Goal: Task Accomplishment & Management: Complete application form

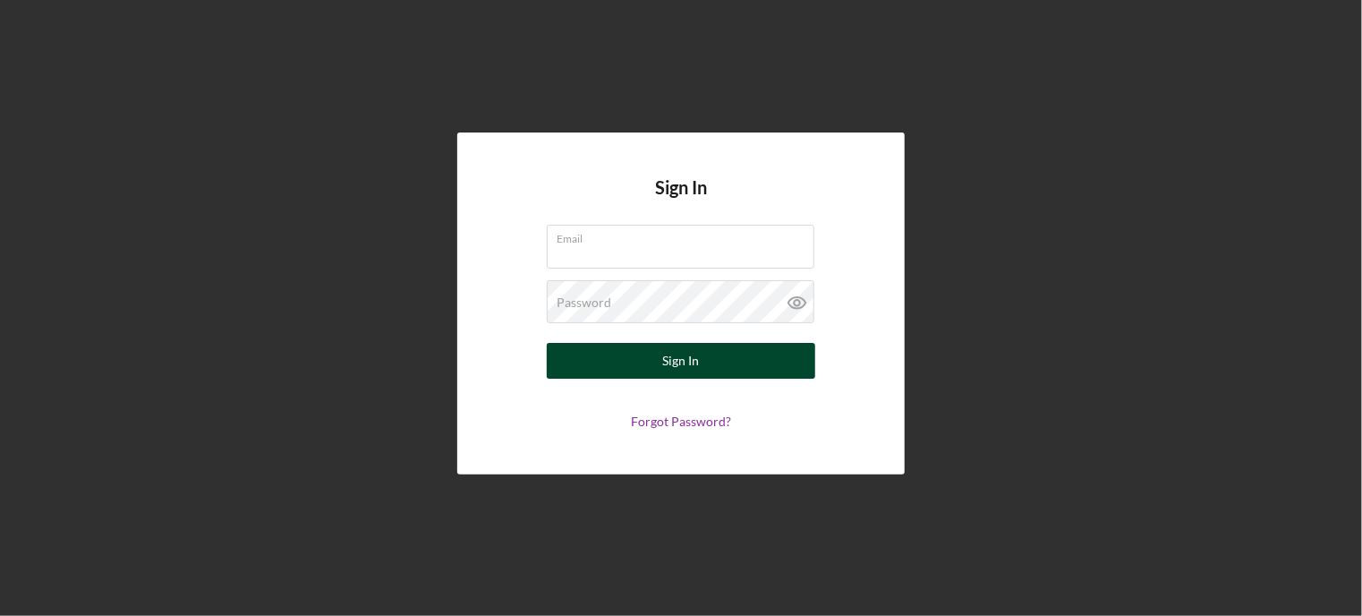
type input "[EMAIL_ADDRESS][DOMAIN_NAME]"
click at [574, 350] on button "Sign In" at bounding box center [681, 361] width 268 height 36
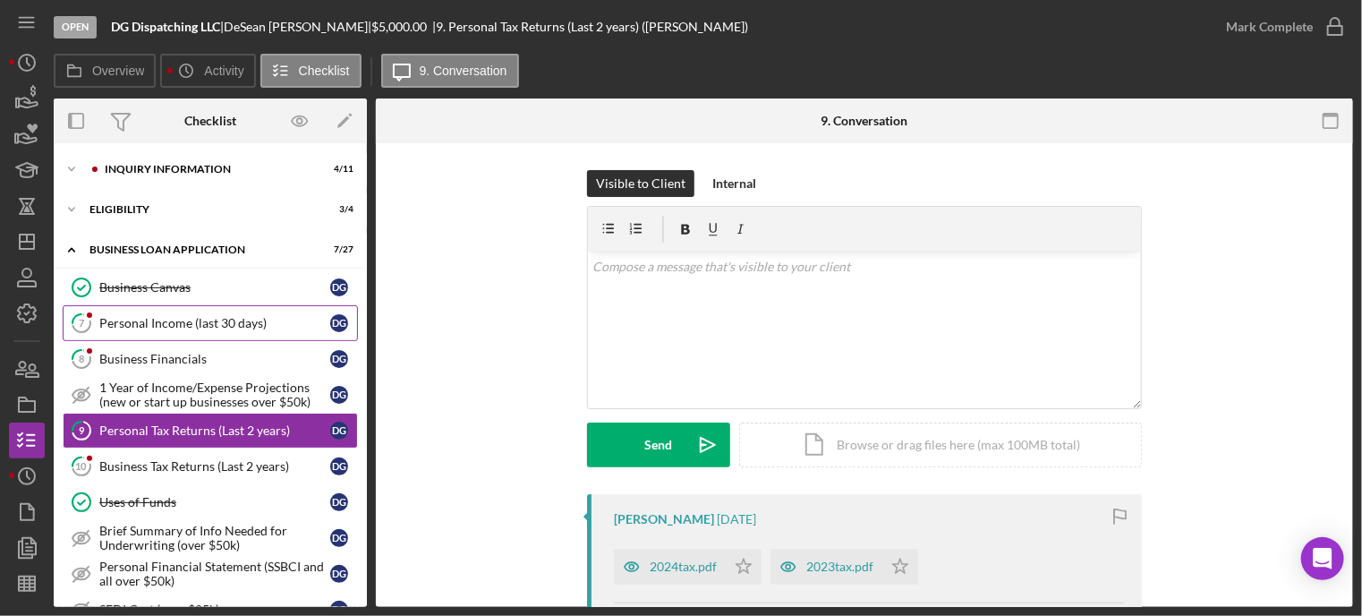
click at [147, 330] on link "7 Personal Income (last 30 days) D G" at bounding box center [210, 323] width 295 height 36
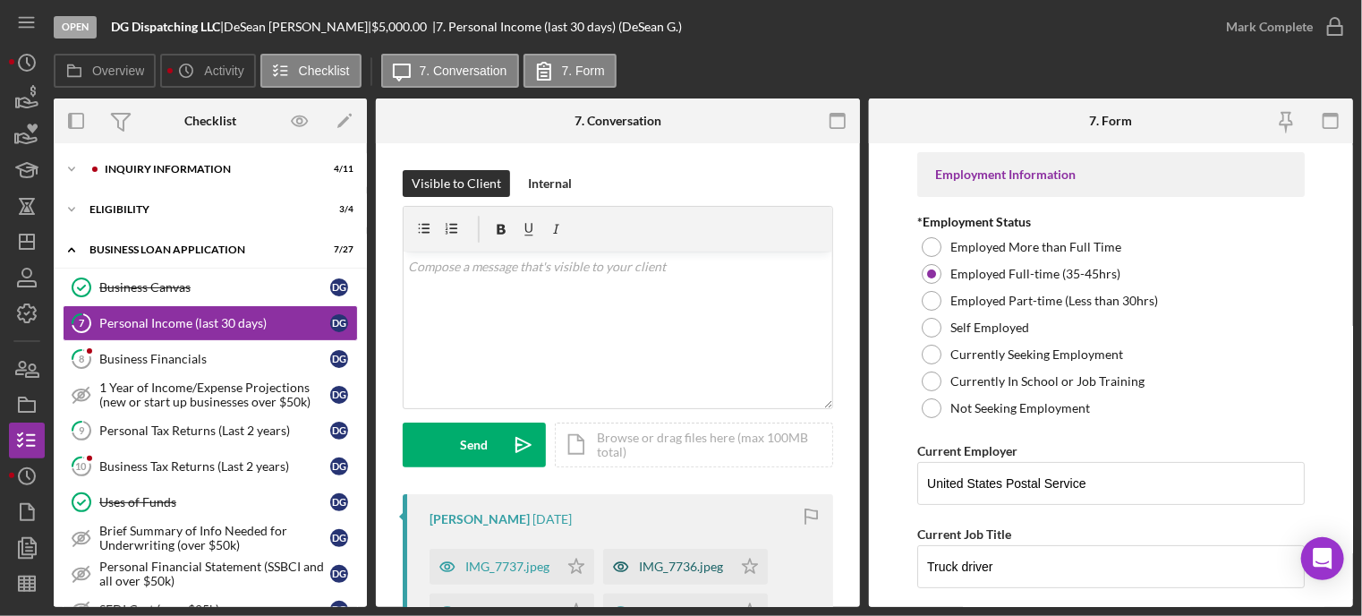
scroll to position [89, 0]
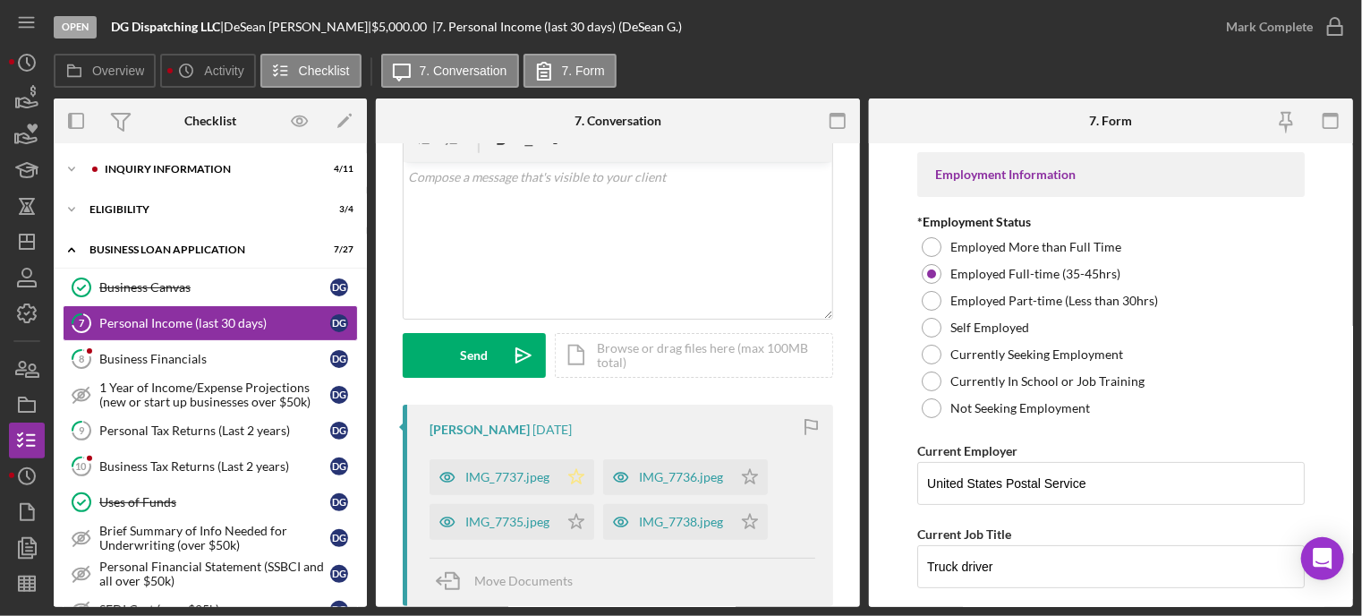
click at [580, 478] on polygon "button" at bounding box center [576, 476] width 15 height 14
drag, startPoint x: 581, startPoint y: 524, endPoint x: 605, endPoint y: 506, distance: 30.1
click at [583, 520] on icon "Icon/Star" at bounding box center [576, 522] width 36 height 36
drag, startPoint x: 762, startPoint y: 478, endPoint x: 758, endPoint y: 507, distance: 29.9
click at [761, 477] on icon "Icon/Star" at bounding box center [750, 477] width 36 height 36
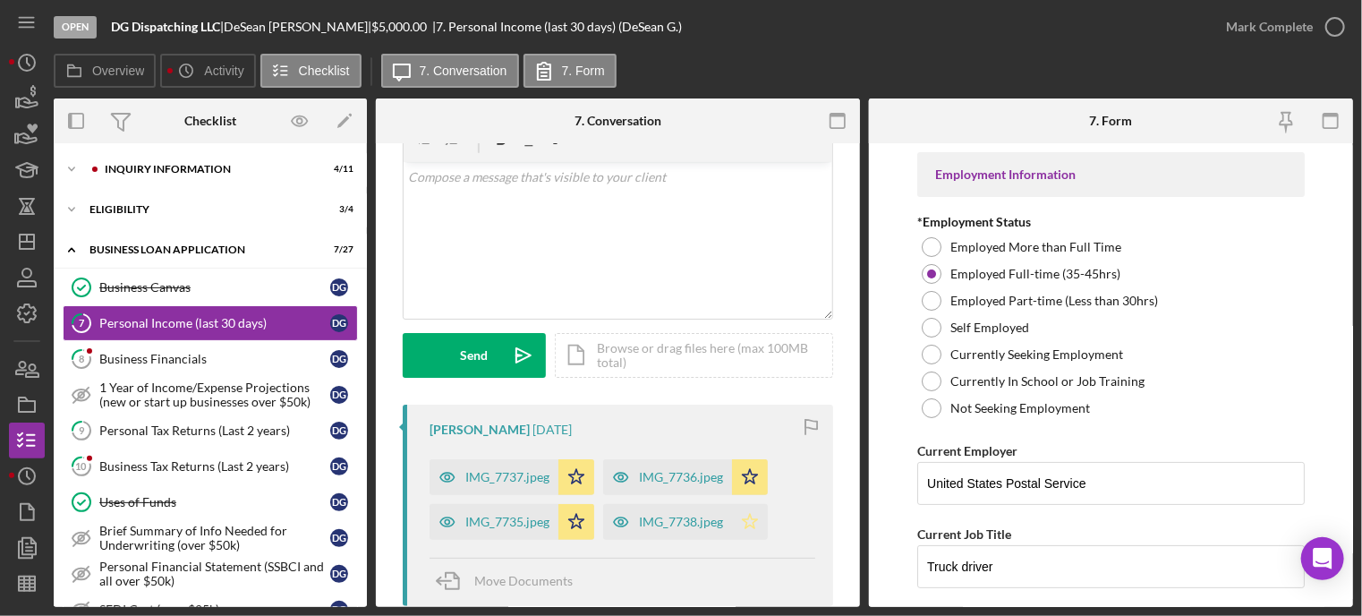
click at [753, 528] on icon "Icon/Star" at bounding box center [750, 522] width 36 height 36
click at [1343, 27] on icon "button" at bounding box center [1335, 26] width 45 height 45
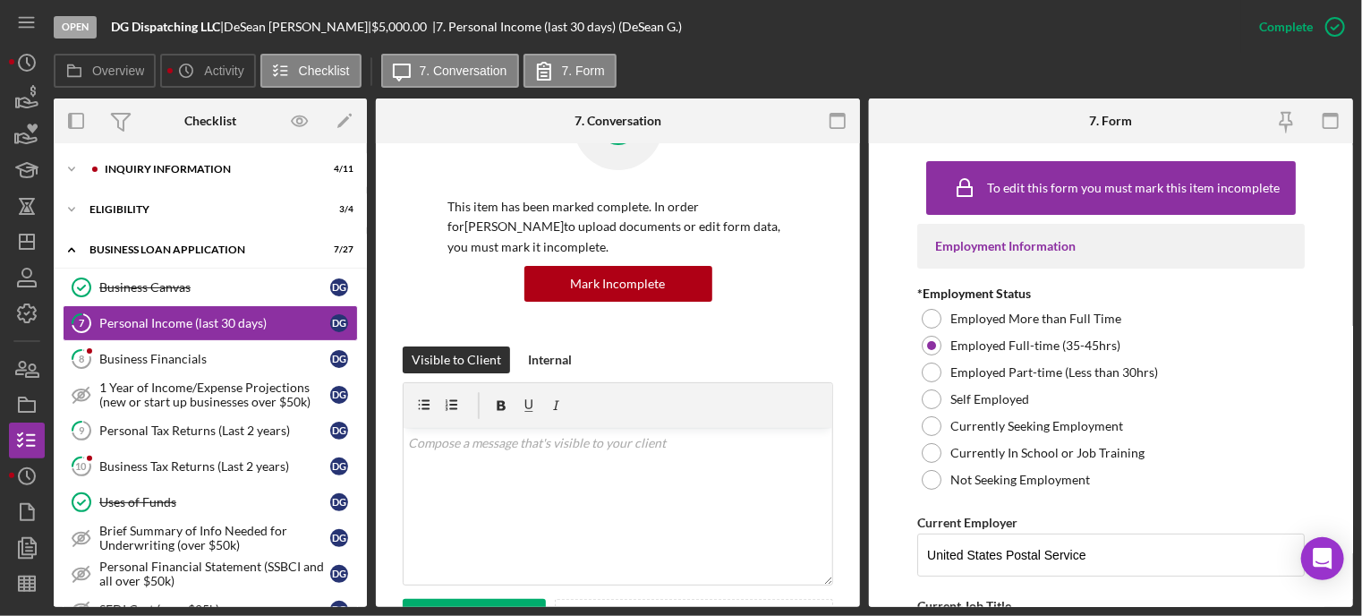
scroll to position [354, 0]
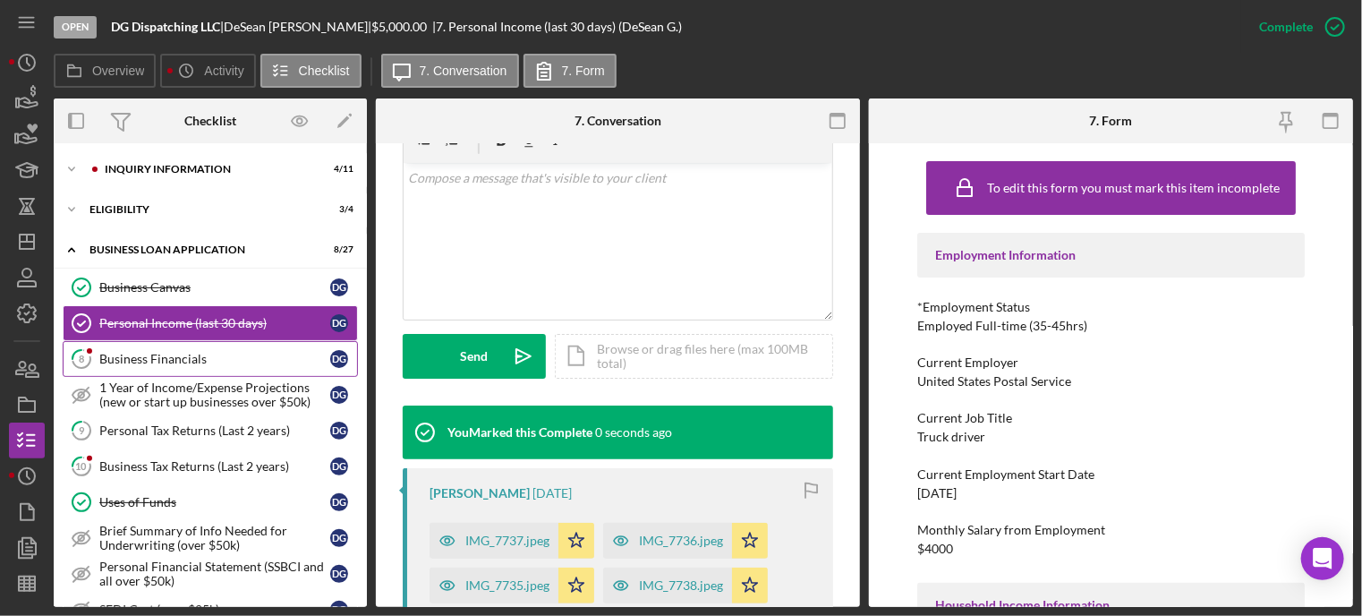
click at [202, 362] on div "Business Financials" at bounding box center [214, 359] width 231 height 14
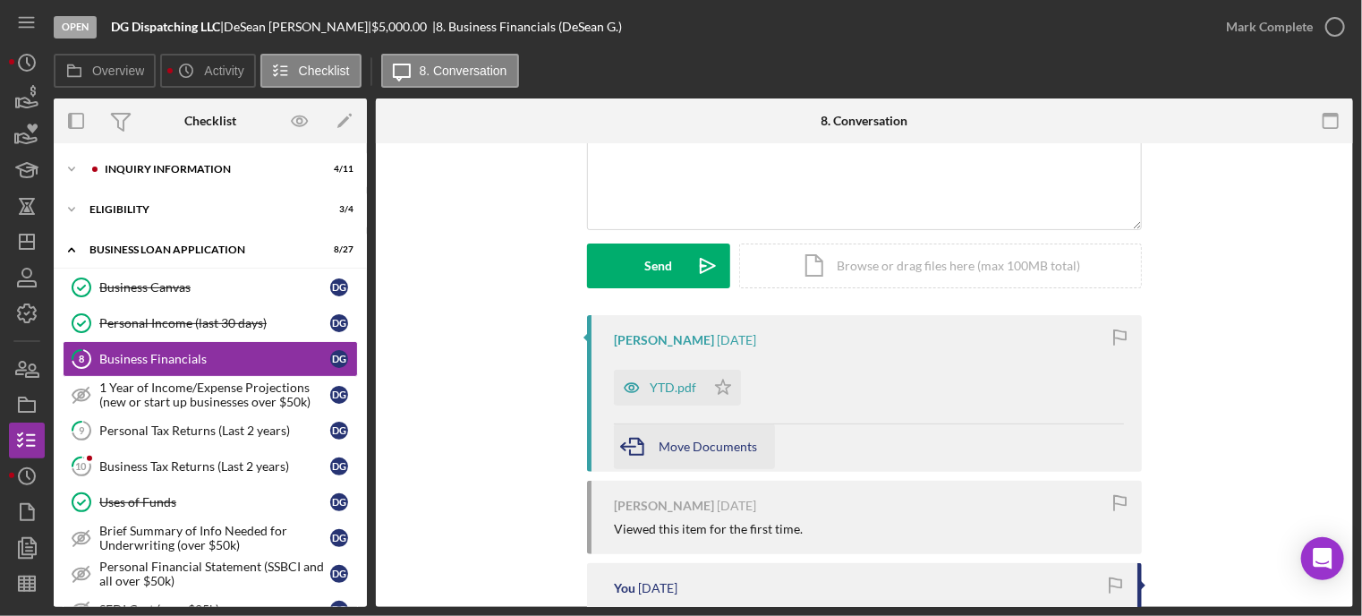
scroll to position [268, 0]
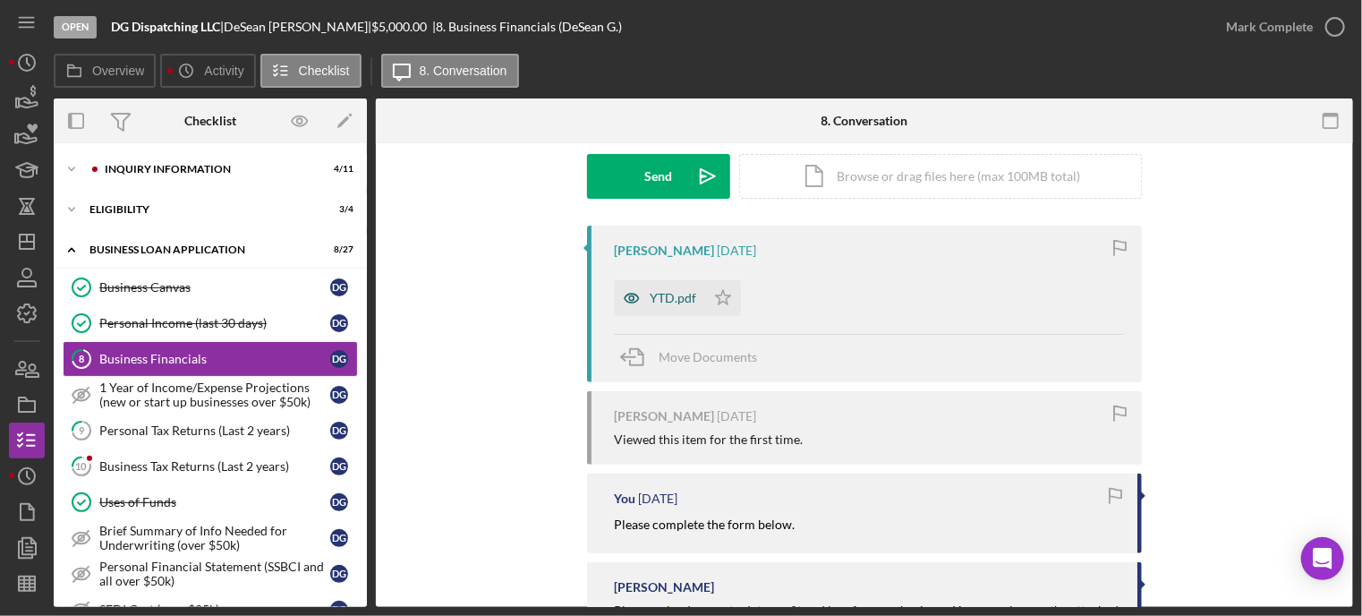
click at [655, 292] on div "YTD.pdf" at bounding box center [673, 298] width 47 height 14
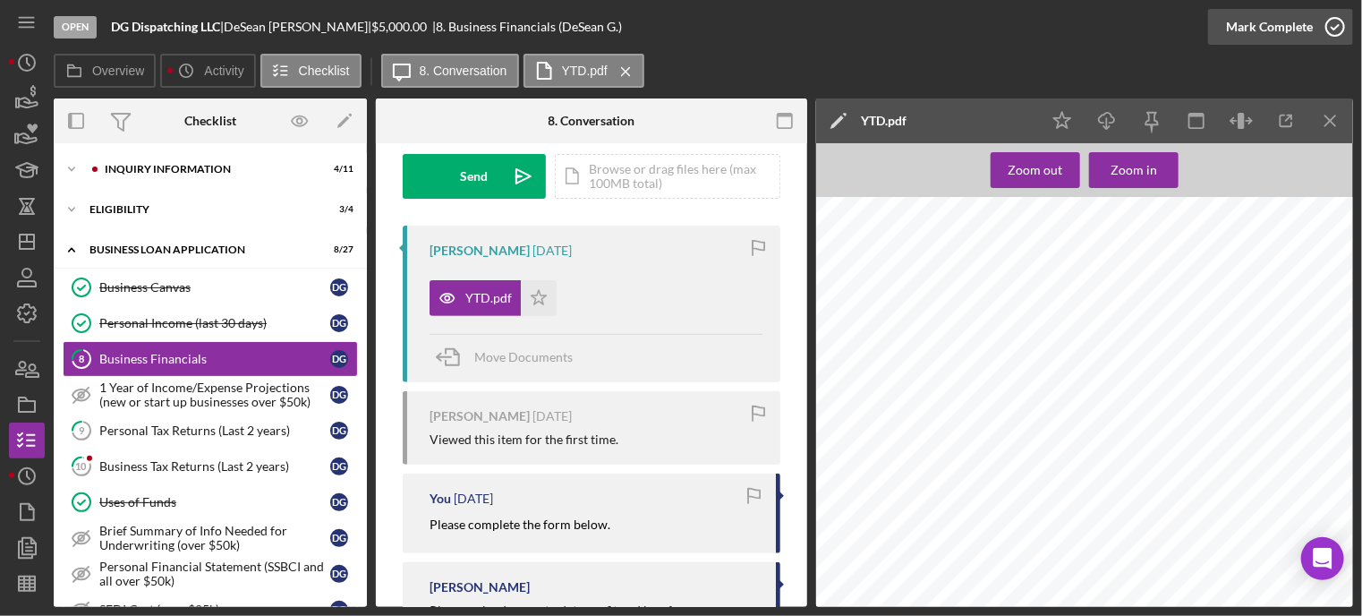
click at [1329, 21] on icon "button" at bounding box center [1335, 26] width 45 height 45
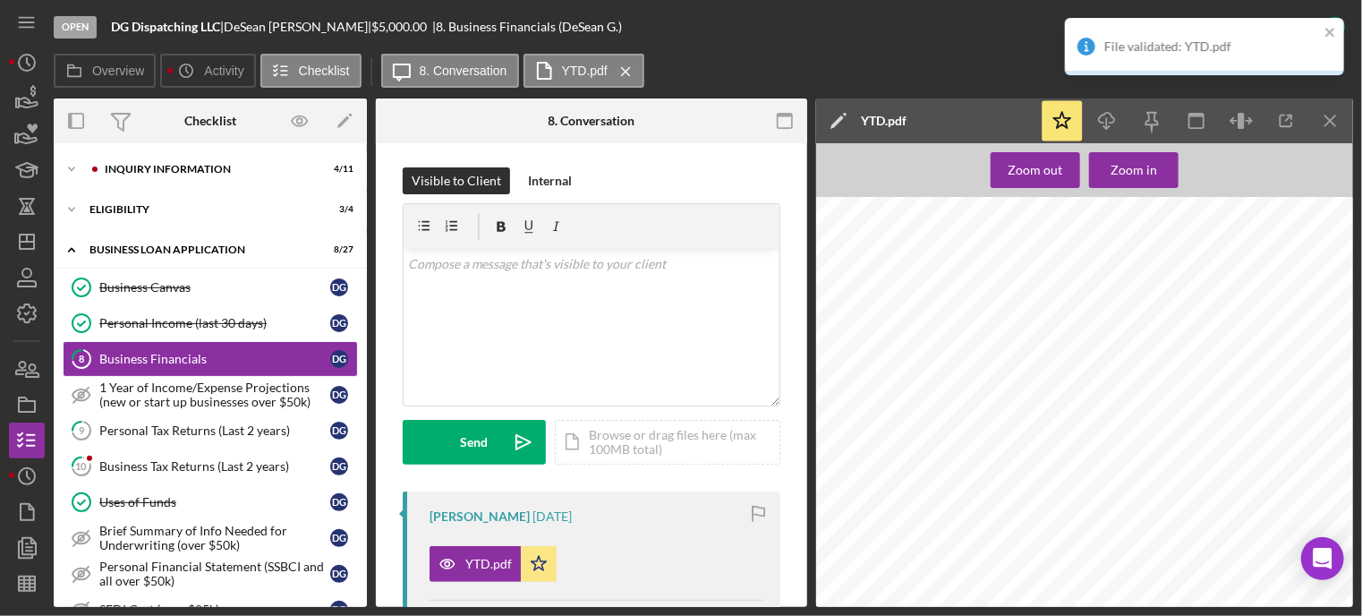
click at [1335, 20] on div "File validated: YTD.pdf" at bounding box center [1204, 53] width 286 height 79
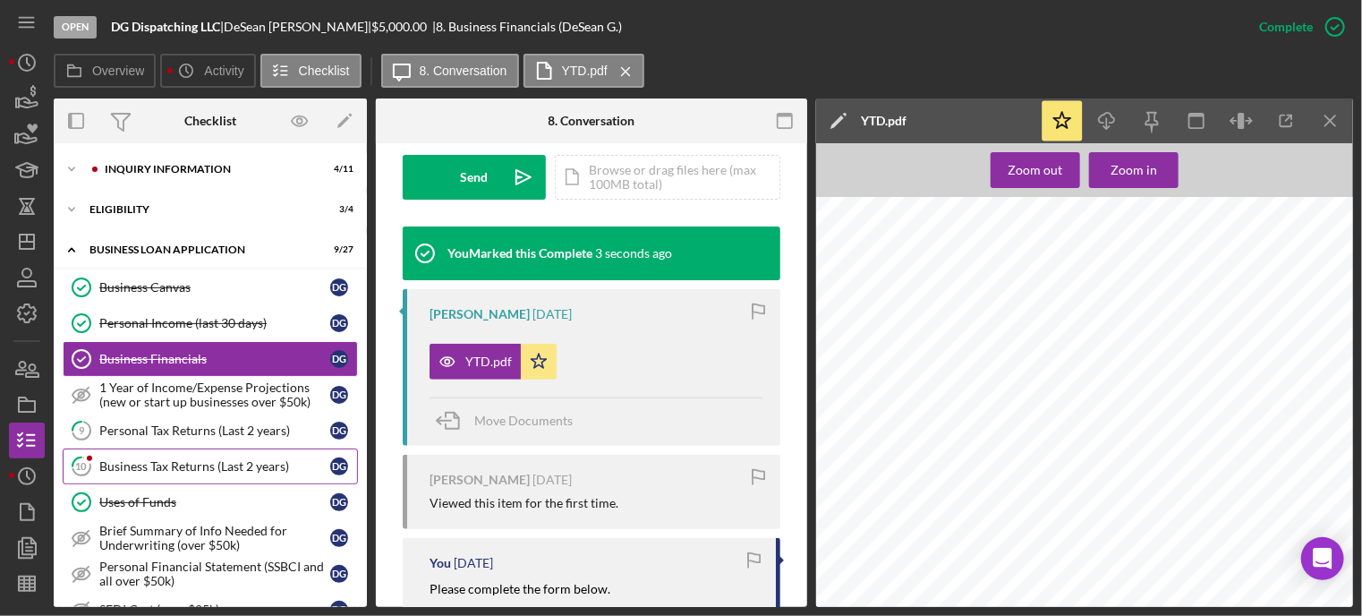
click at [146, 476] on link "10 Business Tax Returns (Last 2 years) D G" at bounding box center [210, 466] width 295 height 36
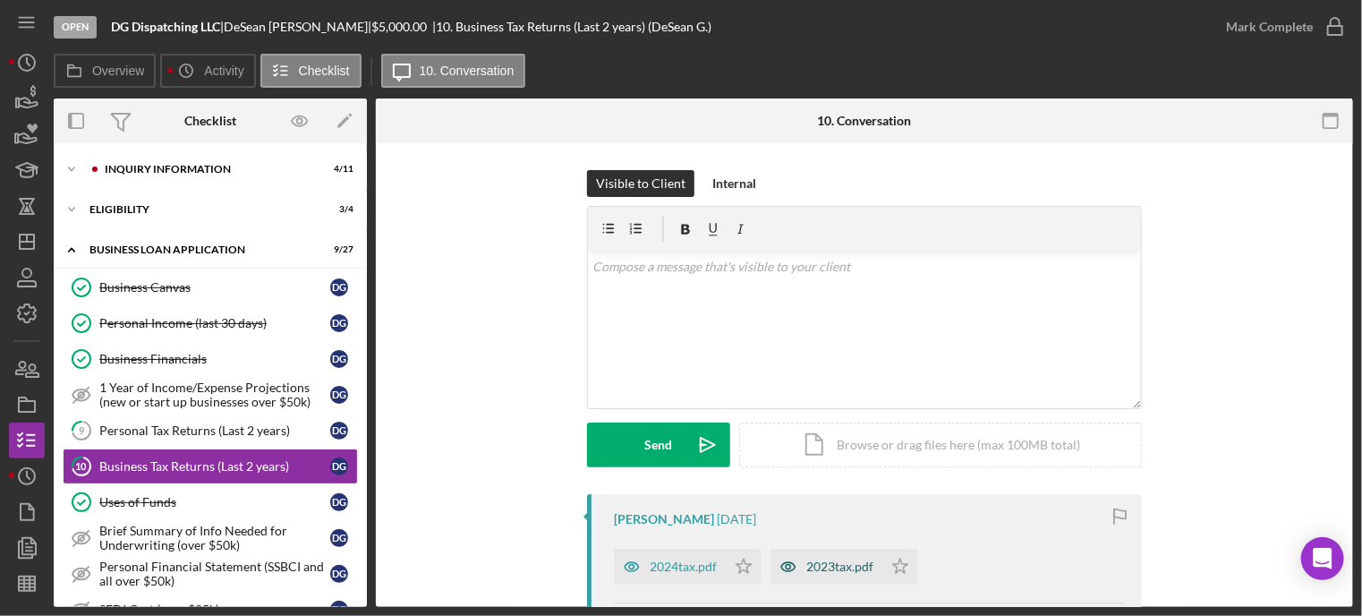
click at [683, 565] on div "2024tax.pdf" at bounding box center [683, 566] width 67 height 14
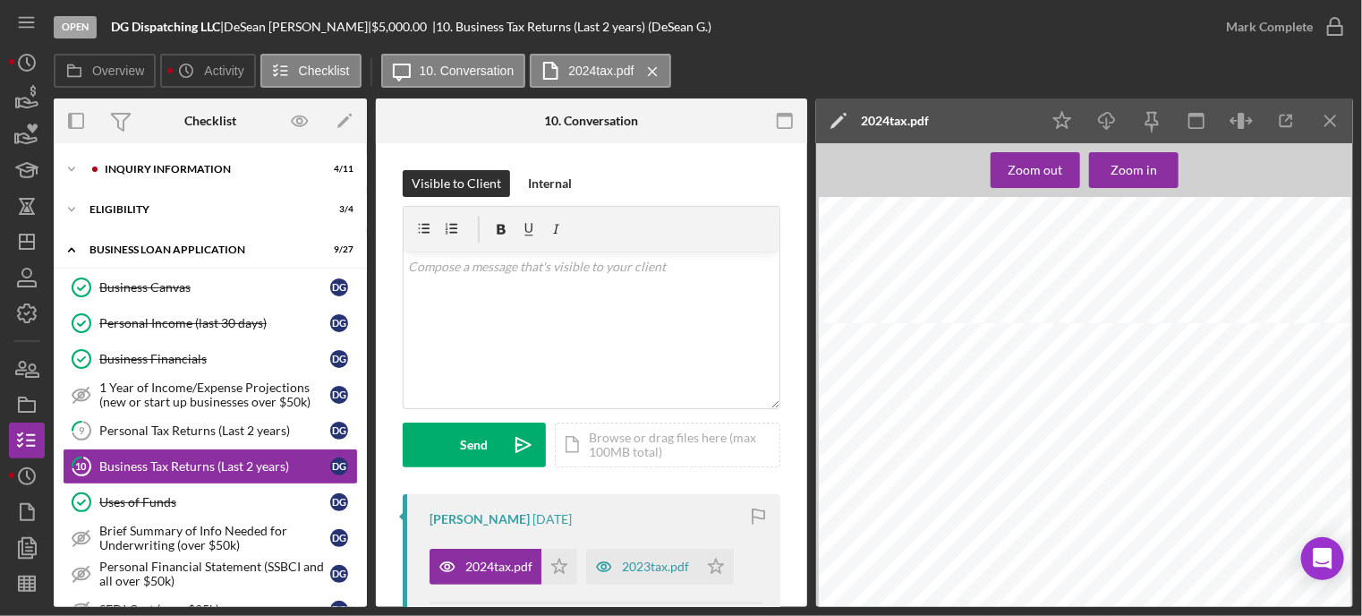
scroll to position [716, 0]
drag, startPoint x: 570, startPoint y: 568, endPoint x: 605, endPoint y: 561, distance: 35.6
click at [572, 565] on icon "Icon/Star" at bounding box center [559, 567] width 36 height 36
drag, startPoint x: 711, startPoint y: 561, endPoint x: 726, endPoint y: 551, distance: 18.1
click at [717, 561] on icon "Icon/Star" at bounding box center [716, 567] width 36 height 36
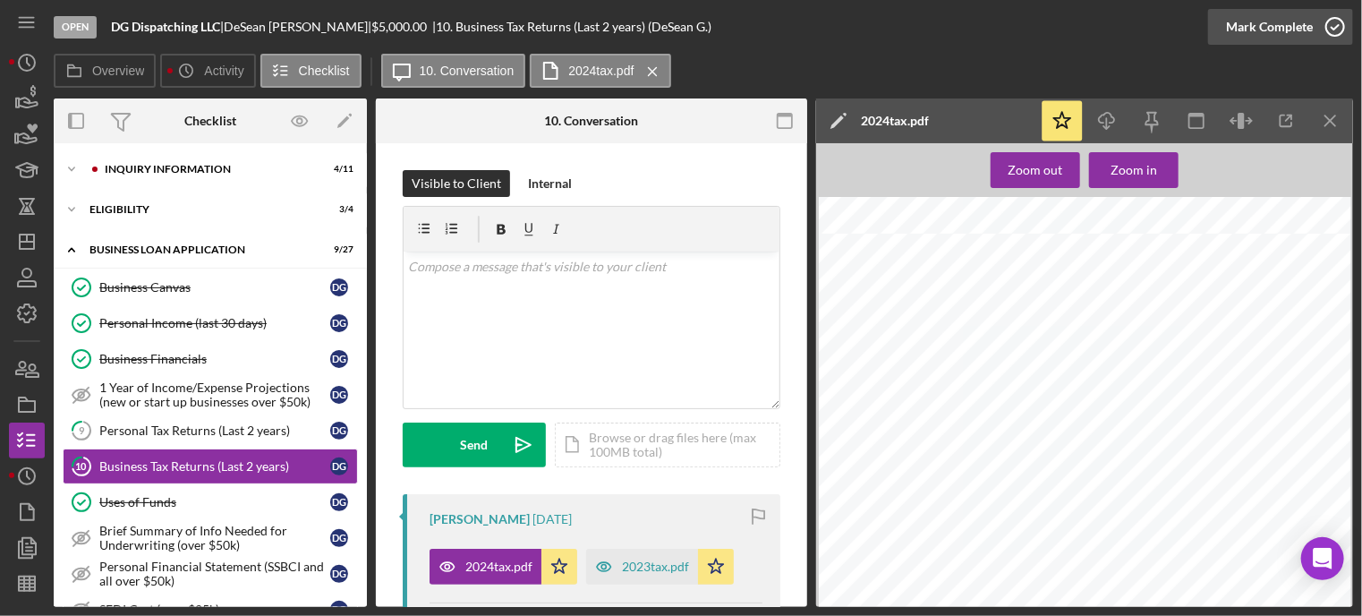
click at [1339, 25] on icon "button" at bounding box center [1335, 26] width 45 height 45
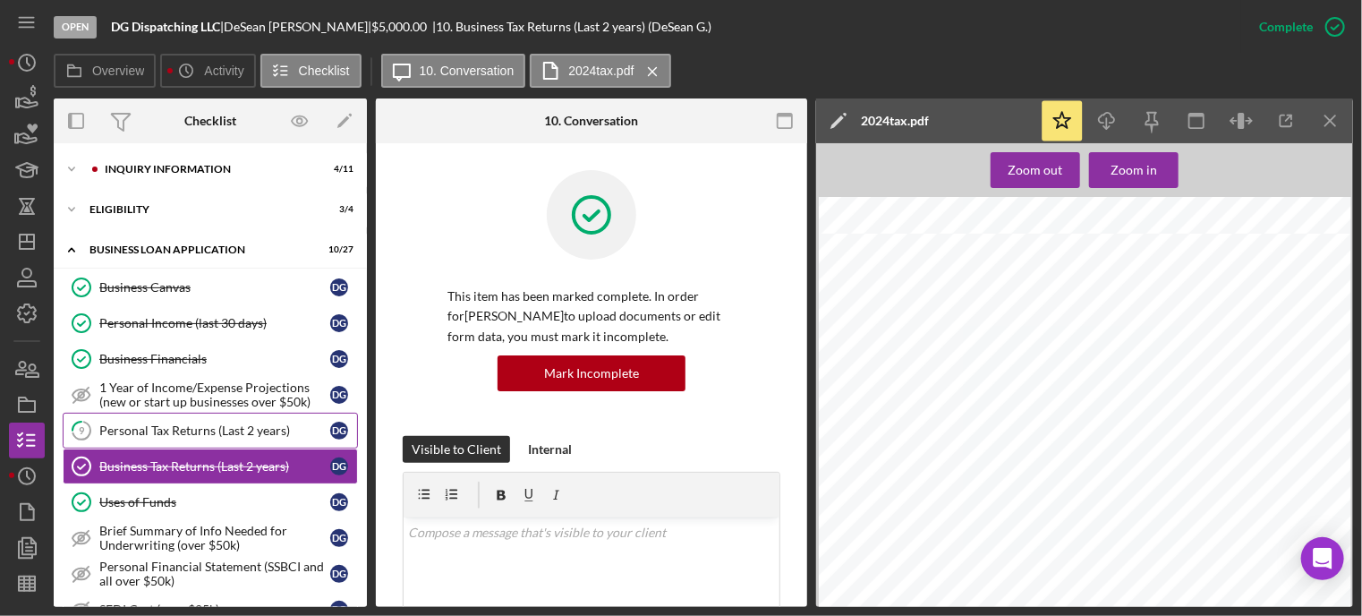
drag, startPoint x: 158, startPoint y: 423, endPoint x: 225, endPoint y: 418, distance: 66.4
click at [158, 423] on div "Personal Tax Returns (Last 2 years)" at bounding box center [214, 430] width 231 height 14
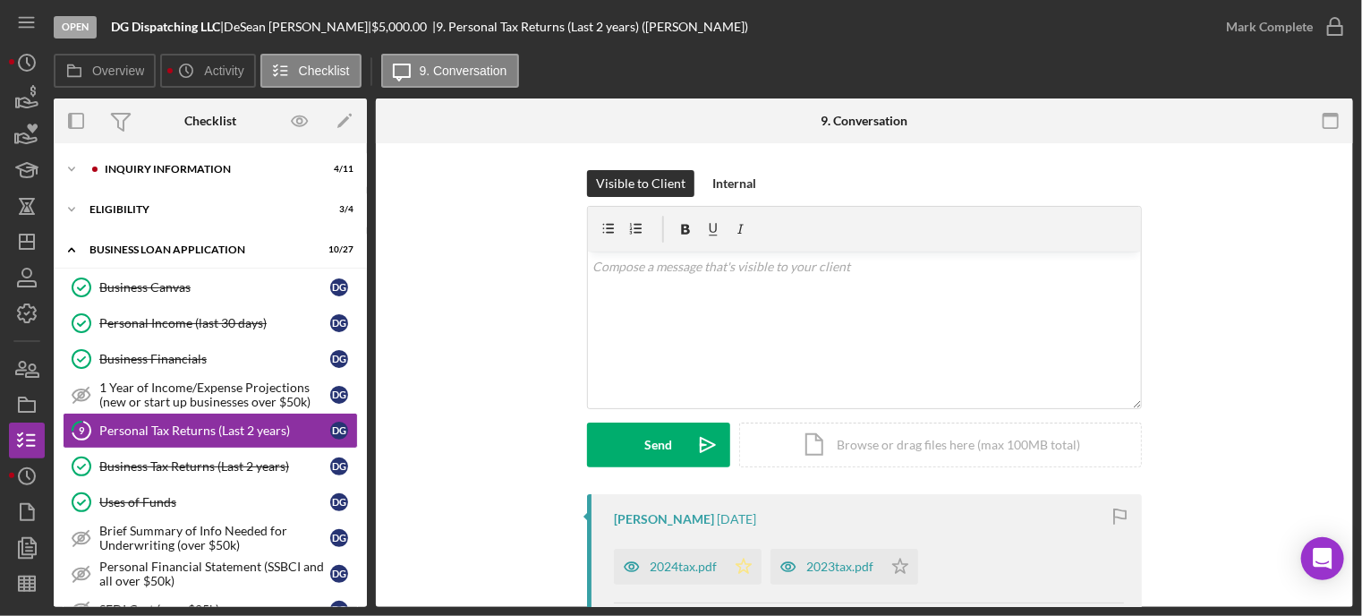
click at [747, 561] on icon "Icon/Star" at bounding box center [744, 567] width 36 height 36
click at [902, 564] on polygon "button" at bounding box center [900, 565] width 15 height 14
click at [1344, 28] on icon "button" at bounding box center [1335, 26] width 45 height 45
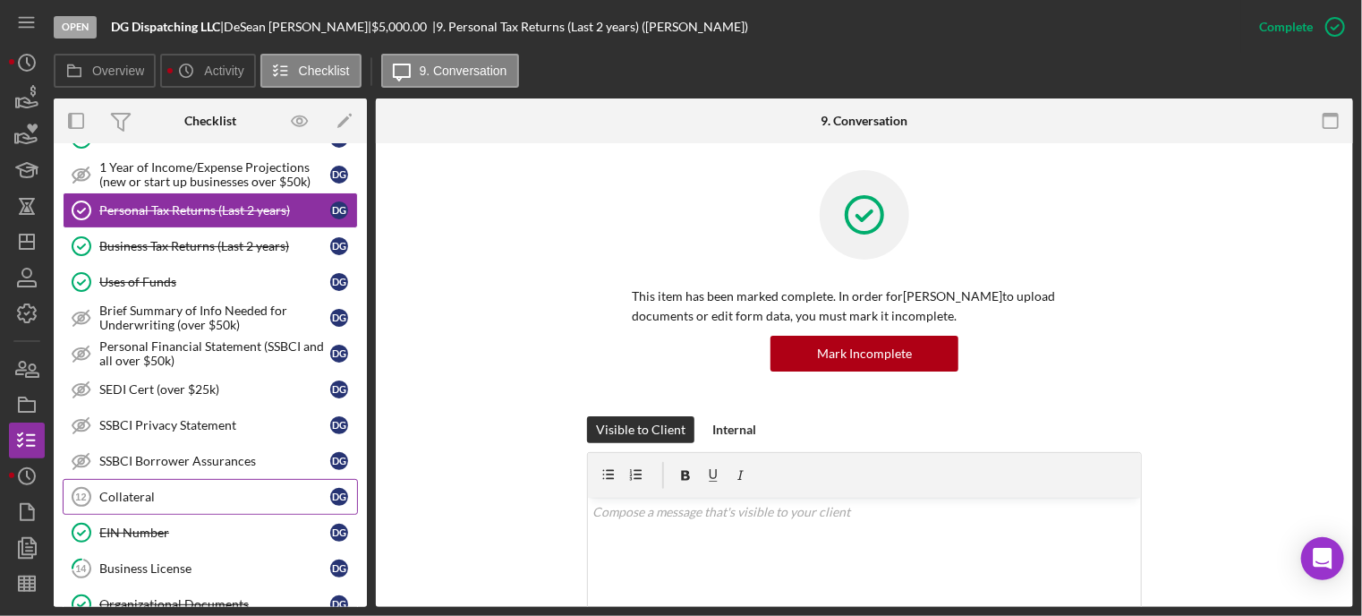
scroll to position [131, 0]
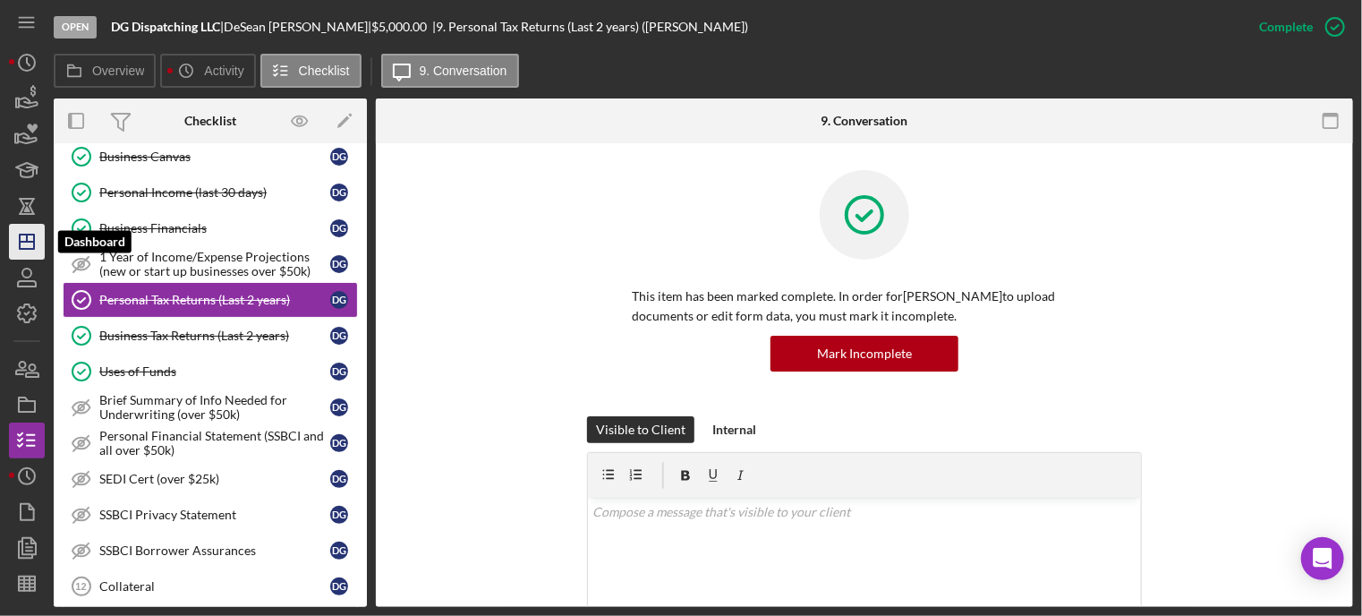
click at [24, 239] on icon "Icon/Dashboard" at bounding box center [26, 241] width 45 height 45
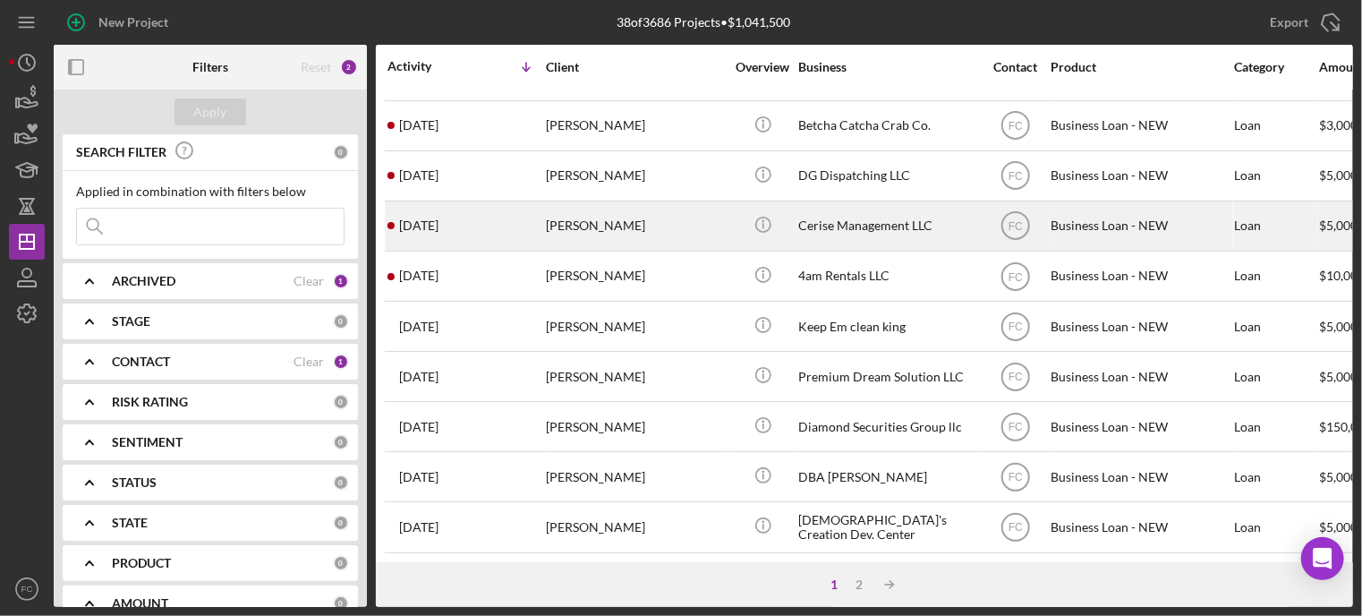
scroll to position [179, 0]
